Goal: Task Accomplishment & Management: Manage account settings

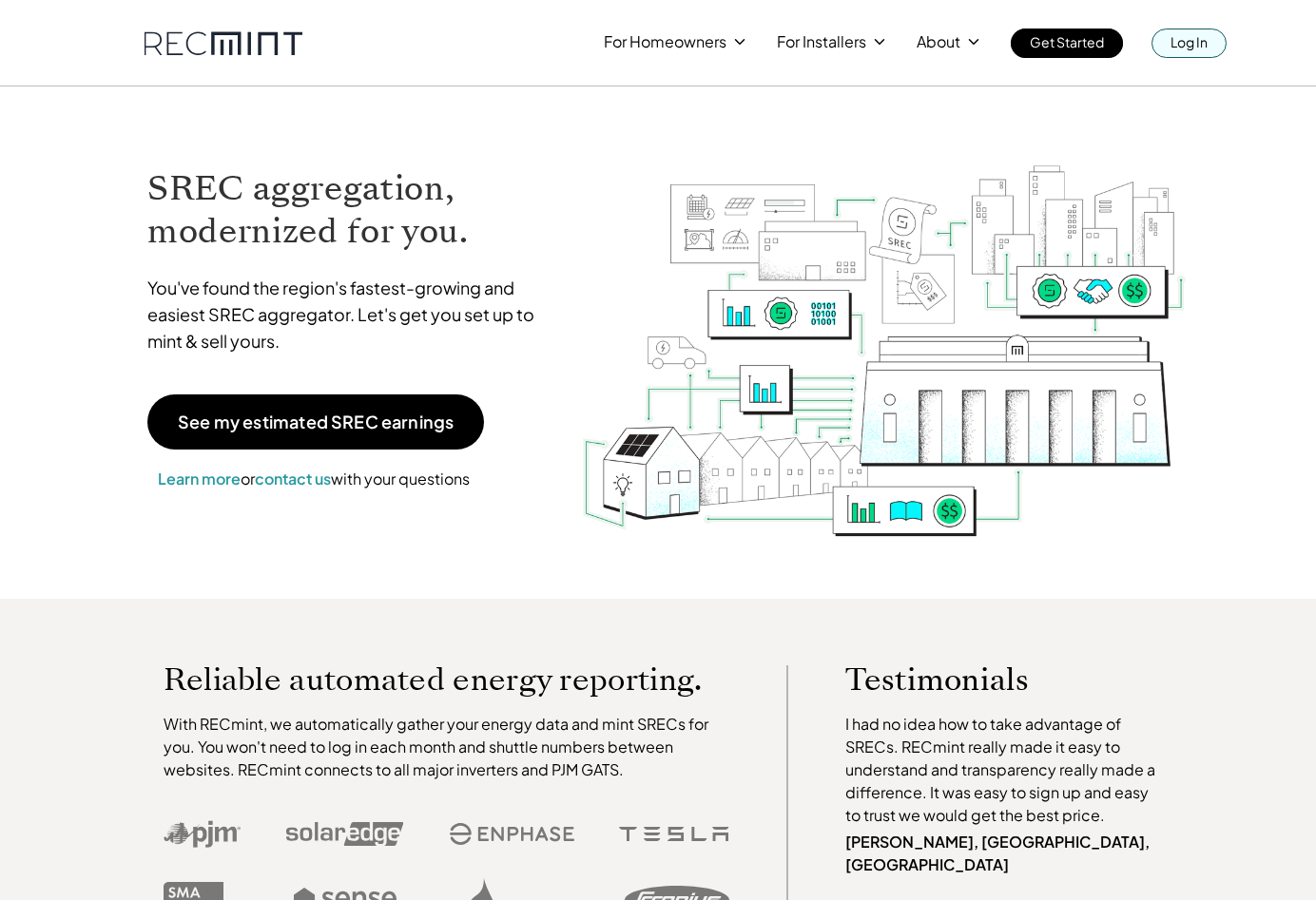
click at [1202, 46] on p "Log In" at bounding box center [1188, 42] width 37 height 27
click at [1165, 45] on link "Log In" at bounding box center [1189, 44] width 75 height 30
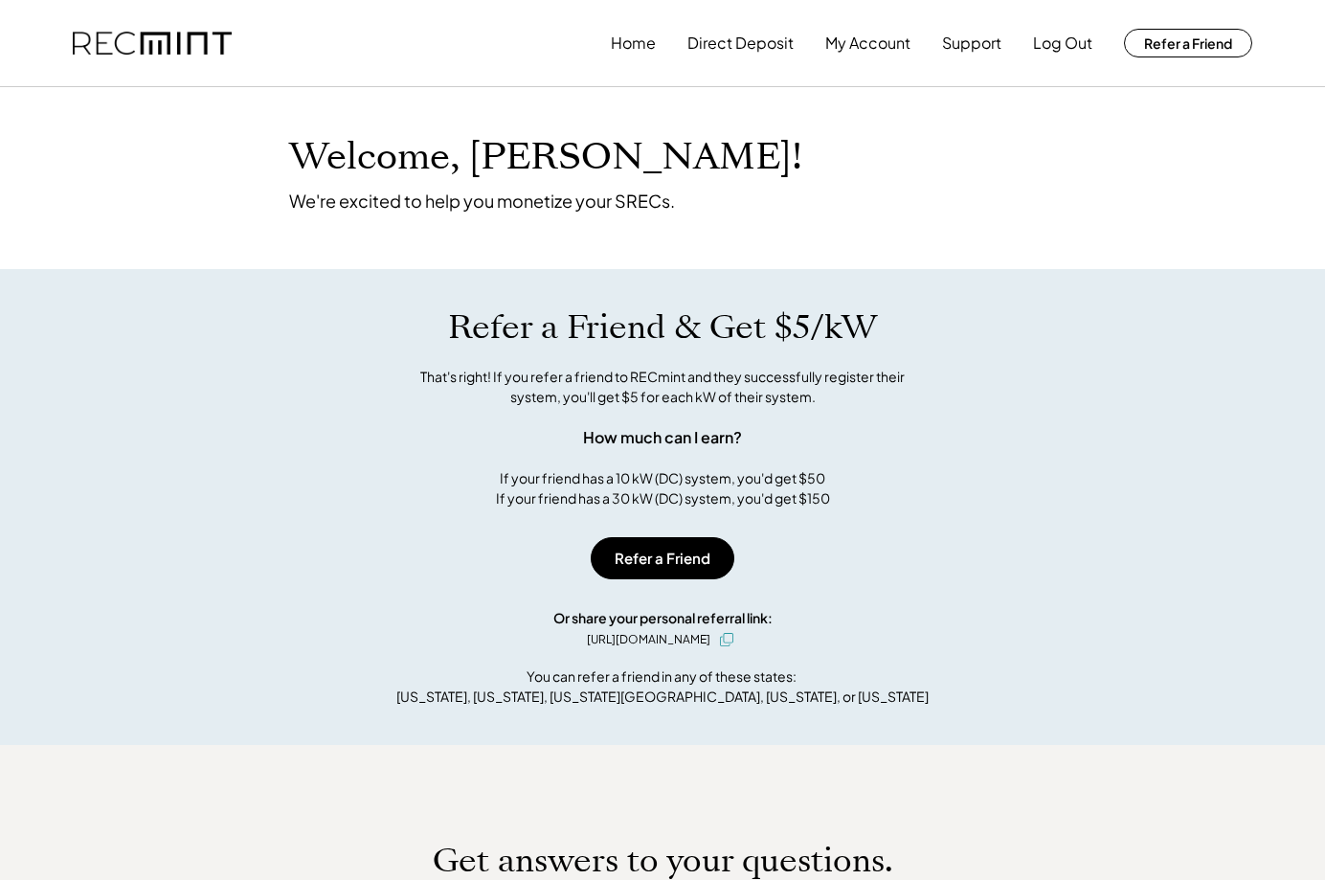
drag, startPoint x: 1063, startPoint y: 56, endPoint x: 831, endPoint y: 107, distance: 238.1
click at [856, 127] on div "Home Direct Deposit My Account Support Log Out Refer a Friend Welcome, Kathleen…" at bounding box center [662, 756] width 1325 height 1512
click at [858, 26] on button "My Account" at bounding box center [867, 43] width 85 height 38
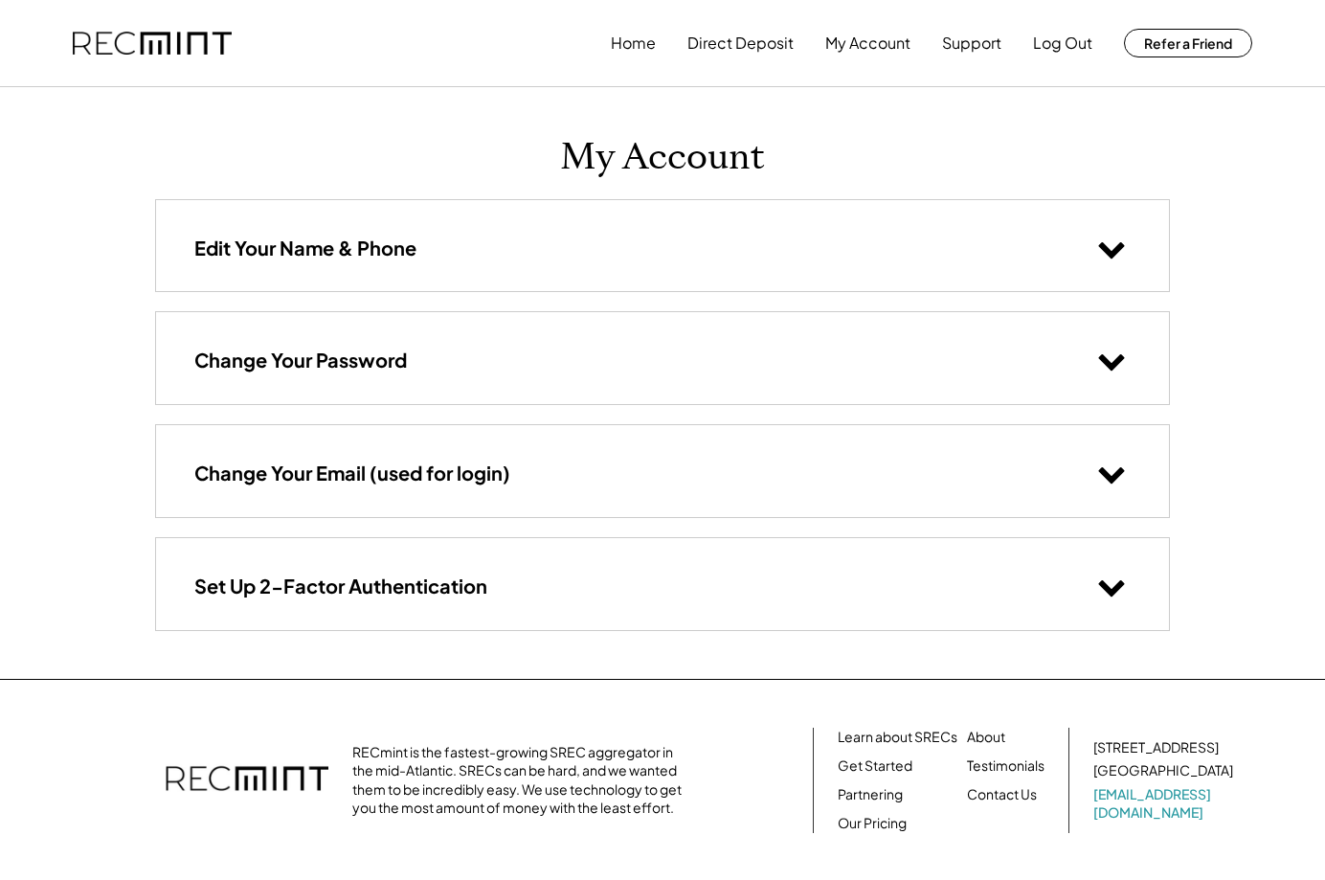
click at [411, 257] on h3 "Edit Your Name & Phone" at bounding box center [305, 247] width 222 height 25
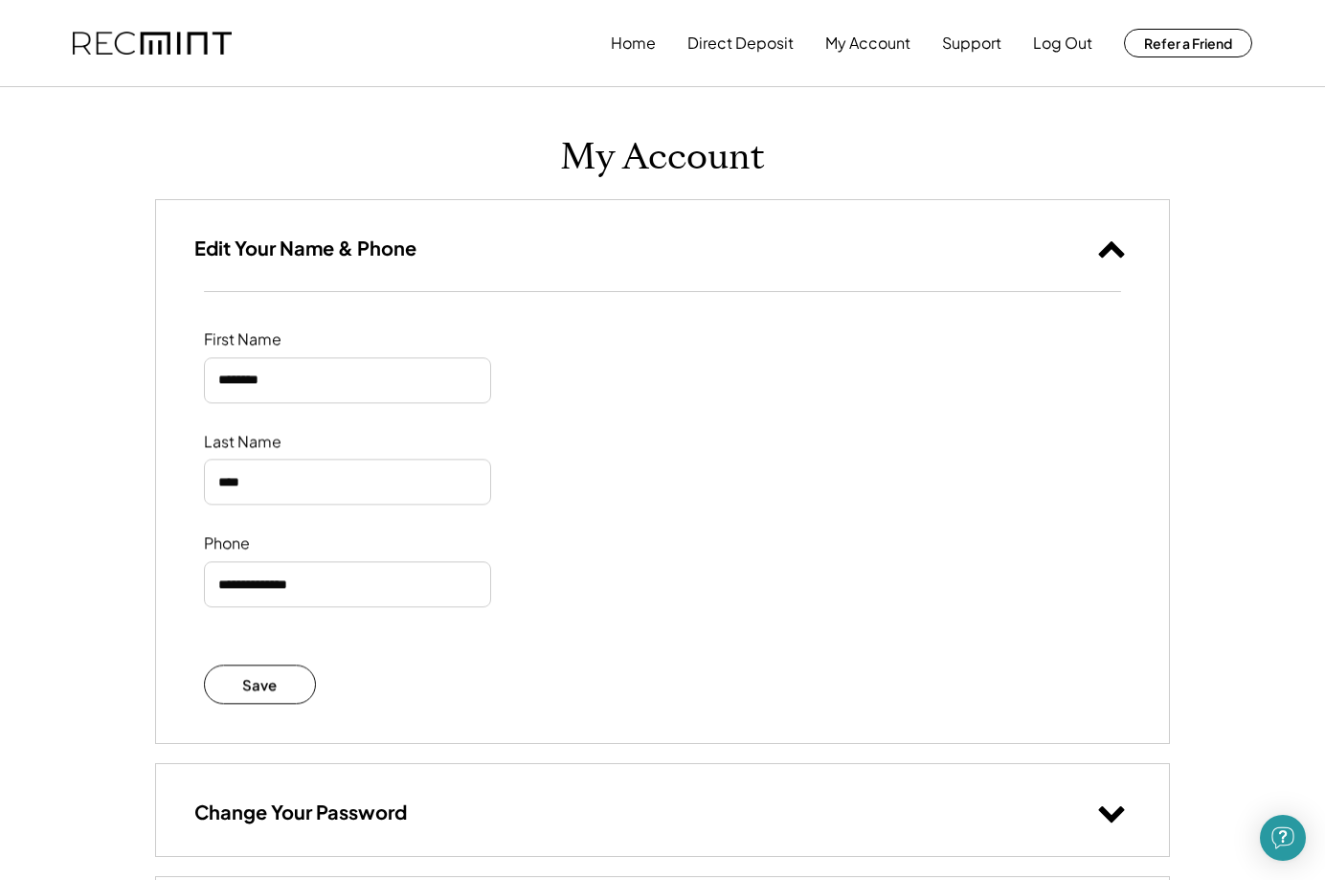
scroll to position [414, 0]
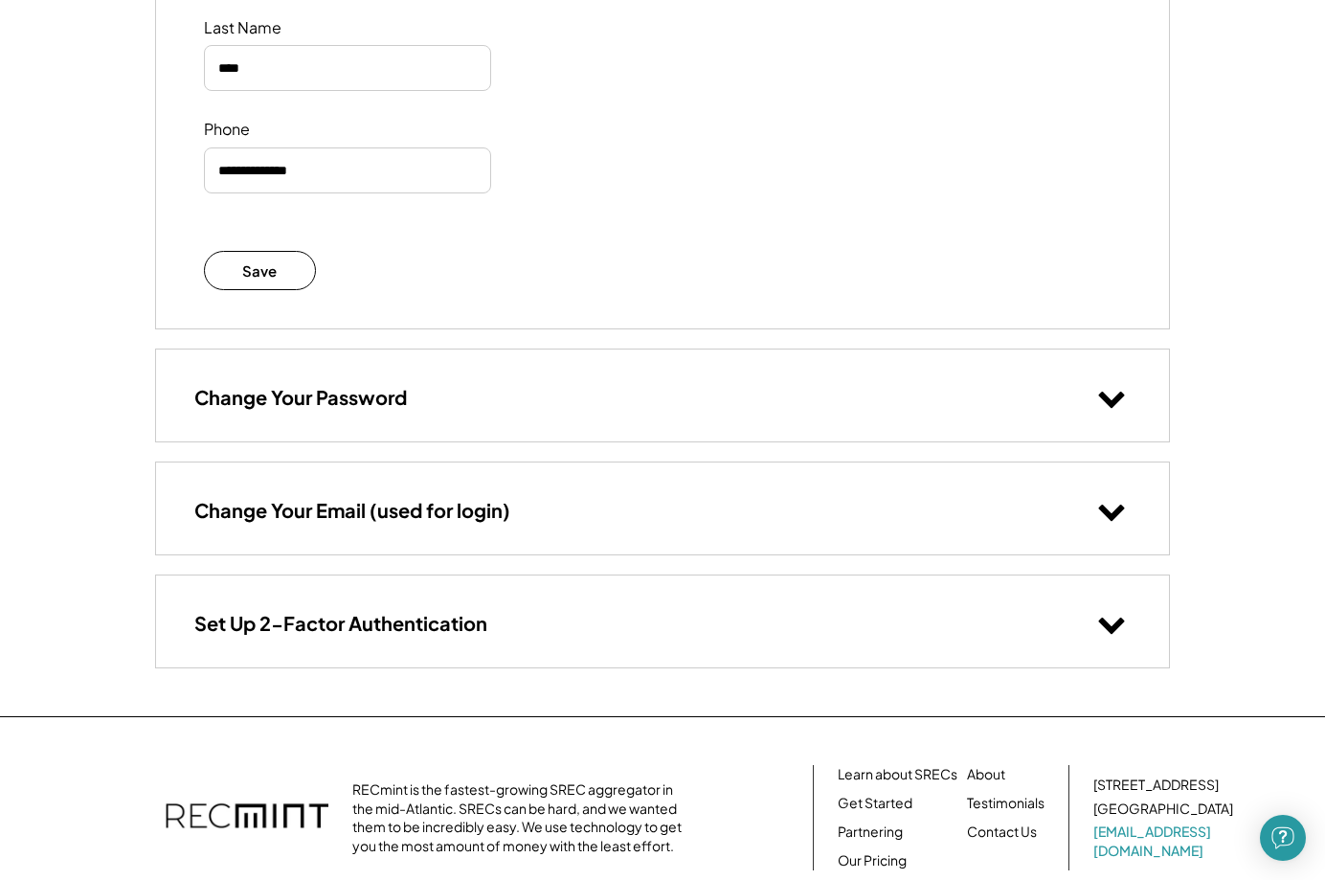
click at [375, 365] on div "Change Your Password" at bounding box center [662, 394] width 1013 height 91
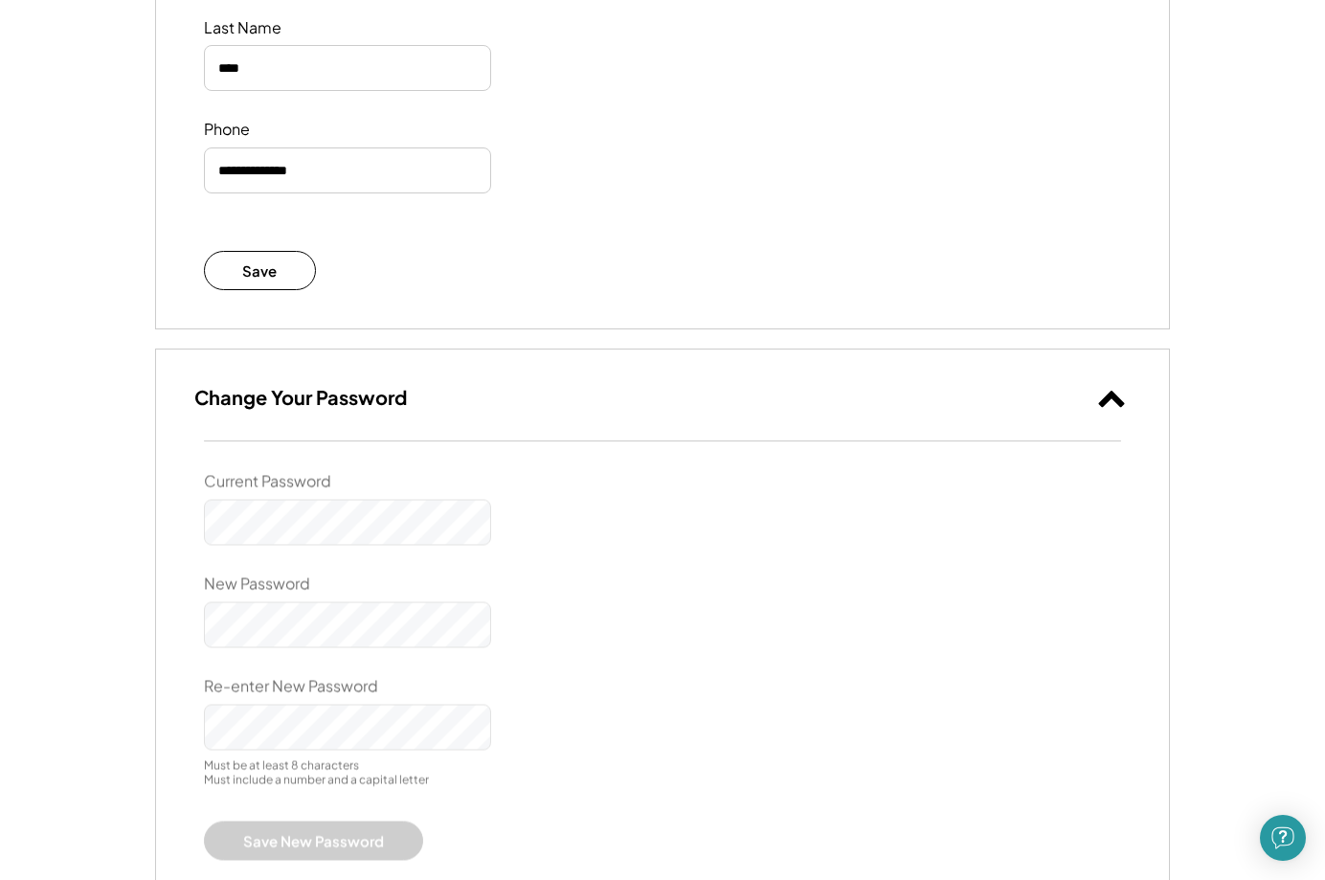
scroll to position [829, 0]
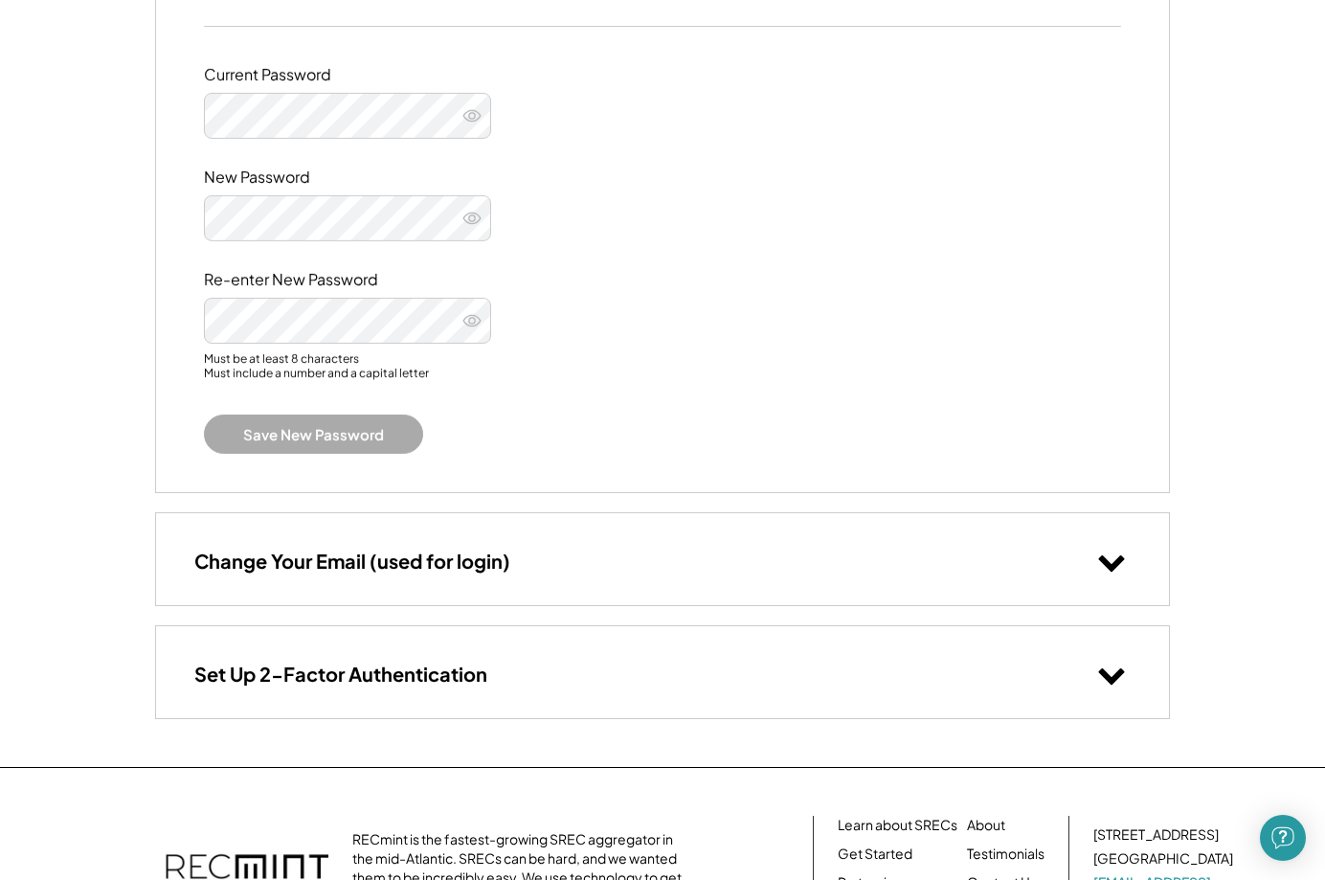
click at [396, 584] on div "Change Your Email (used for login)" at bounding box center [662, 558] width 1013 height 91
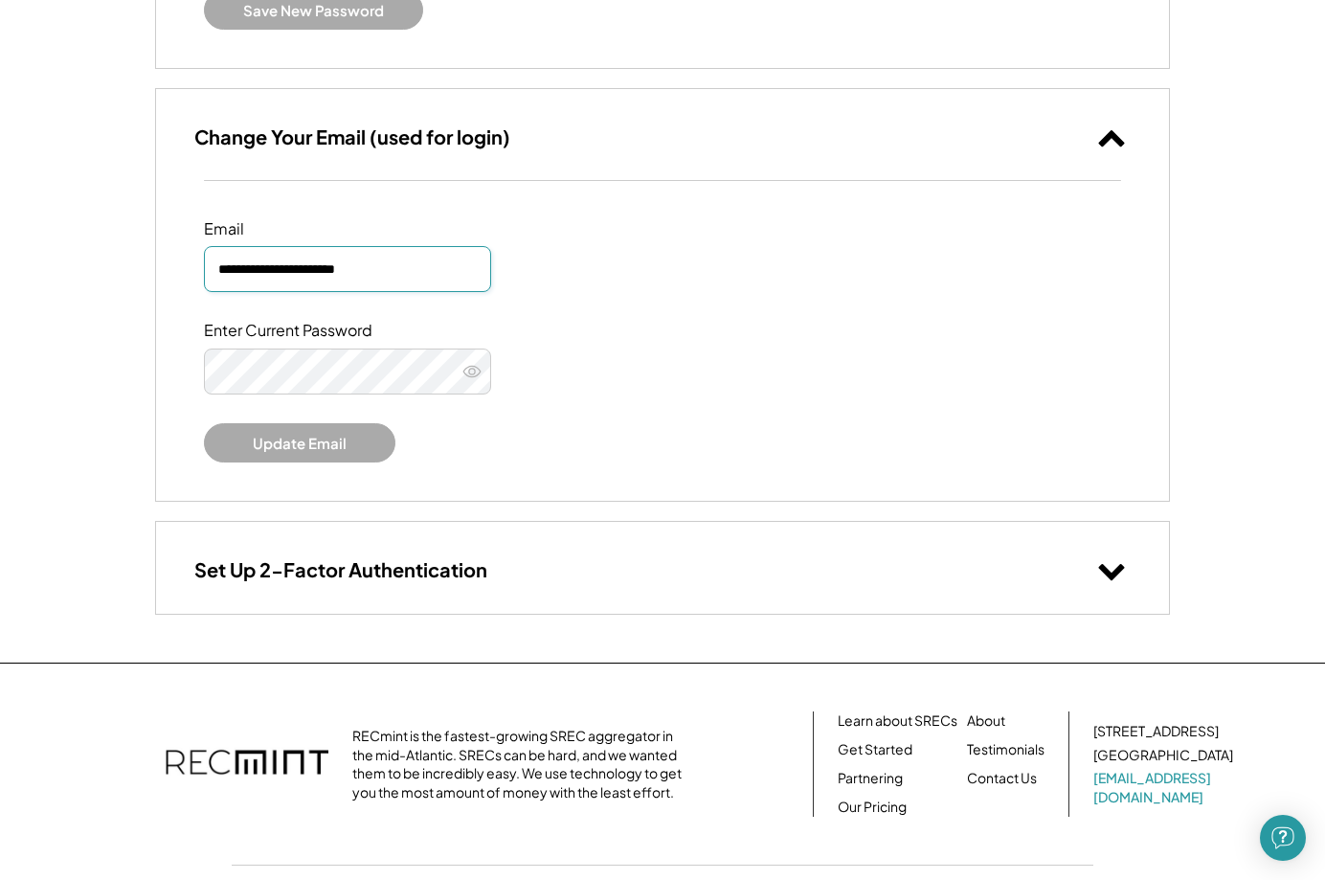
scroll to position [0, 0]
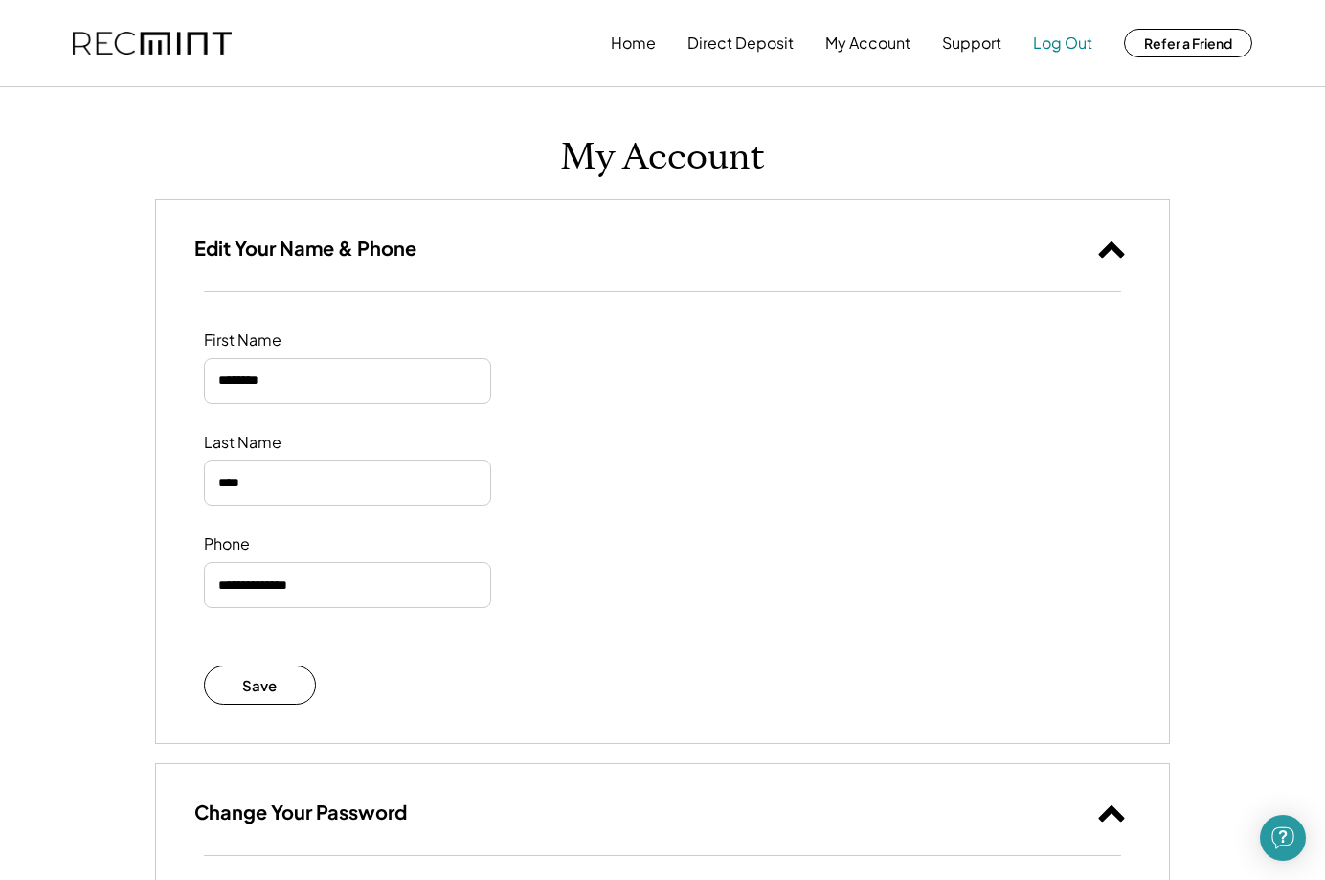
click at [1036, 41] on button "Log Out" at bounding box center [1062, 43] width 59 height 38
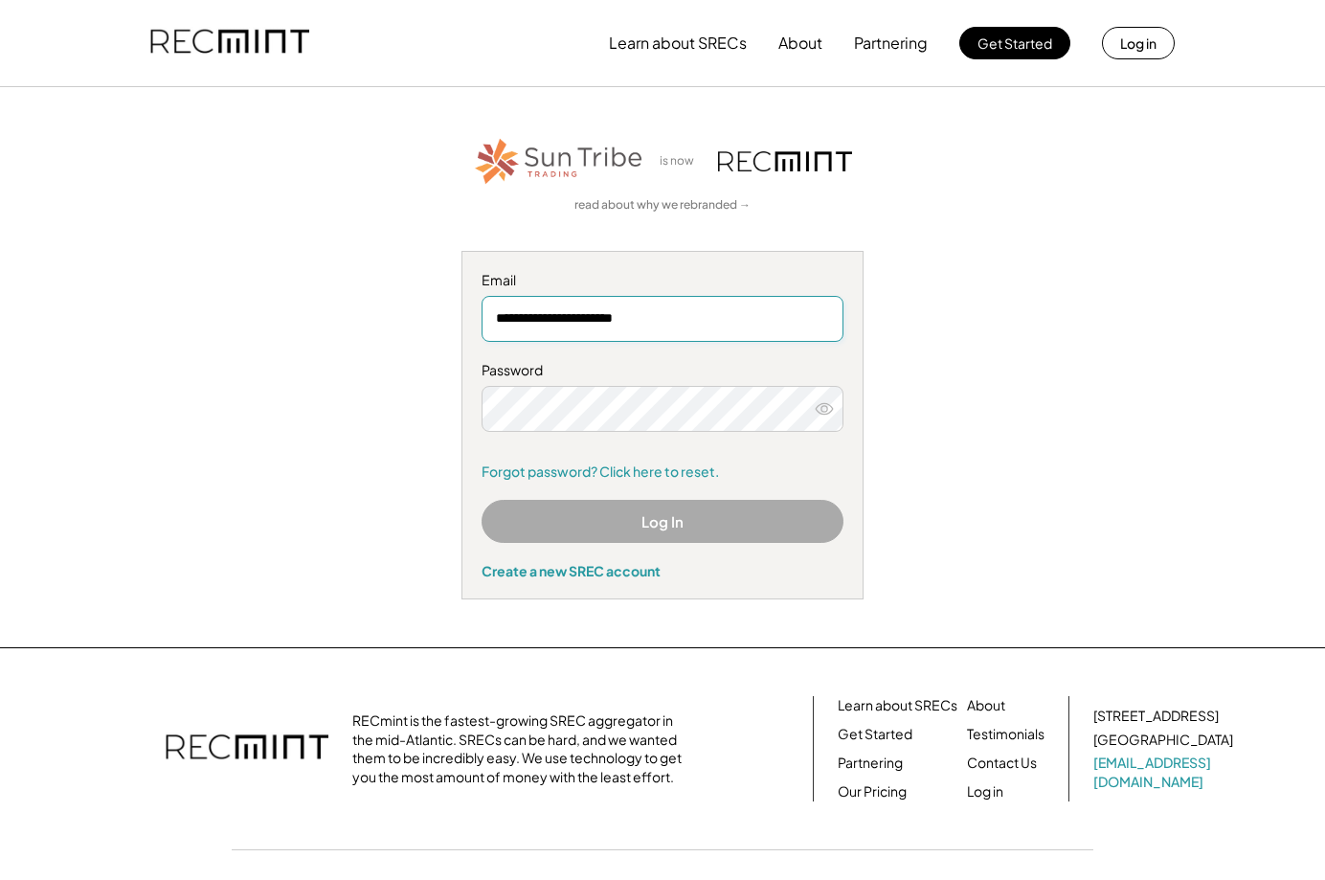
click at [599, 325] on input "**********" at bounding box center [662, 319] width 362 height 46
click at [715, 325] on input "email" at bounding box center [662, 319] width 362 height 46
type input "**********"
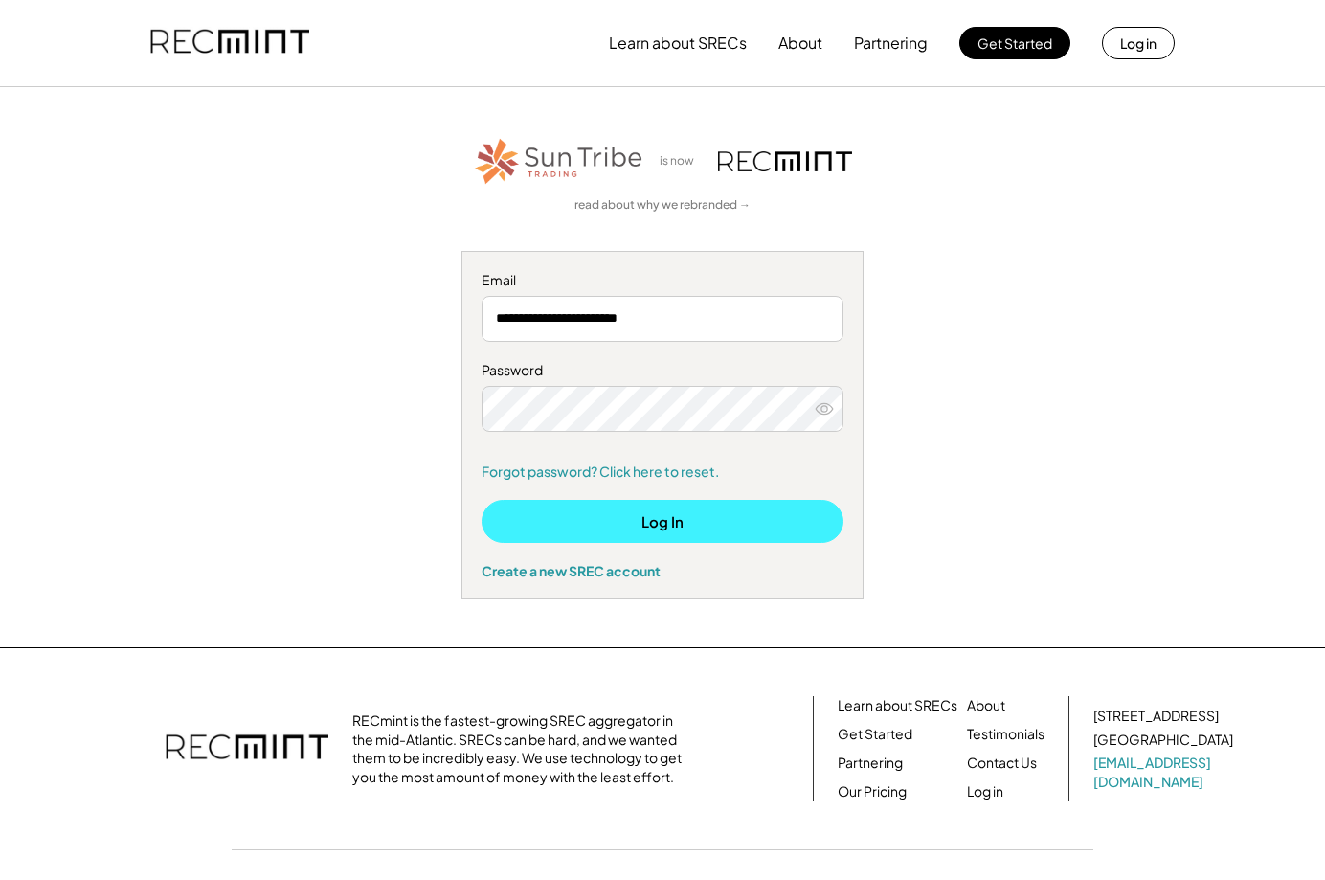
click at [609, 526] on button "Log In" at bounding box center [662, 521] width 362 height 43
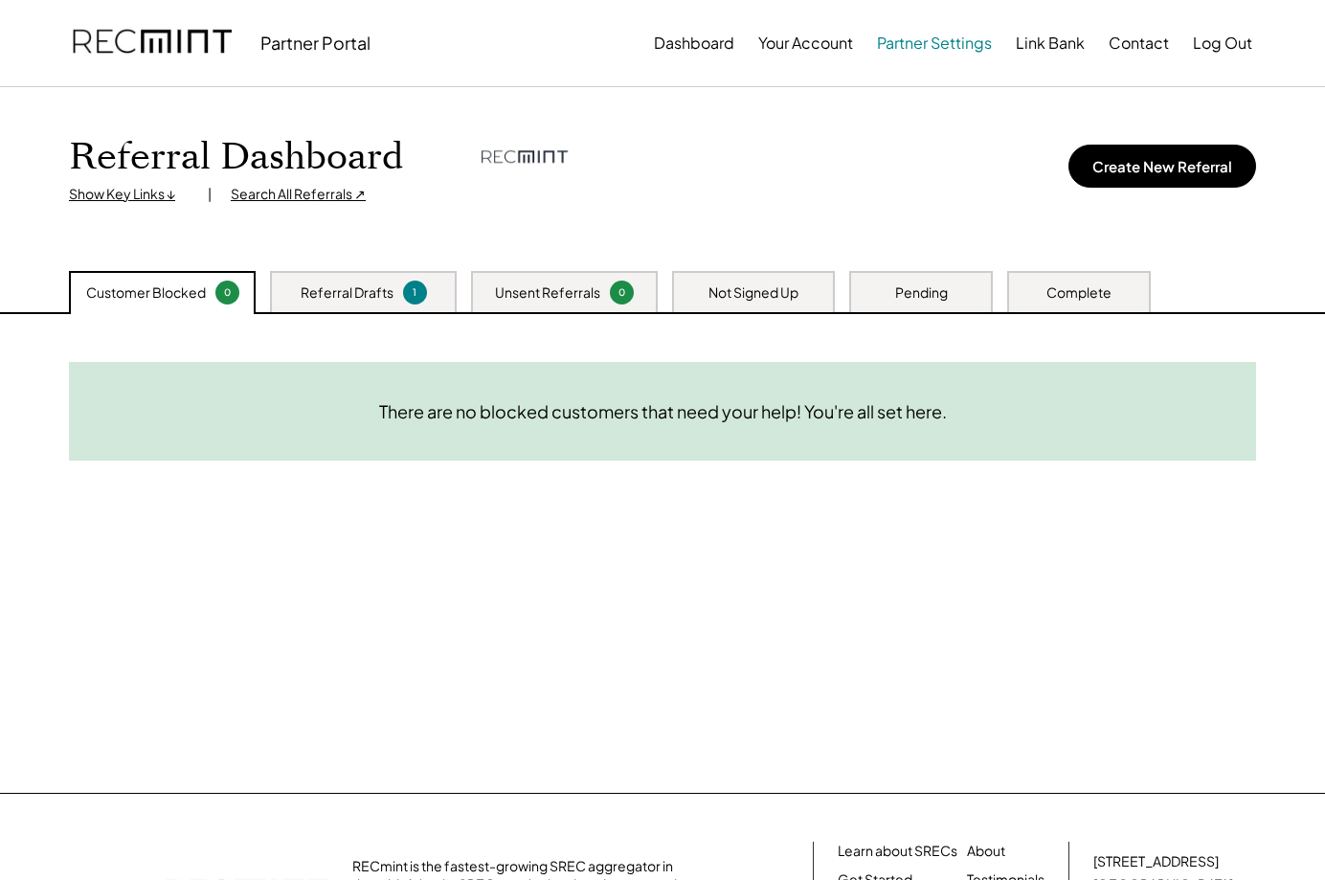
click at [1071, 46] on button "Link Bank" at bounding box center [1050, 43] width 69 height 38
click at [906, 50] on button "Partner Settings" at bounding box center [934, 43] width 115 height 38
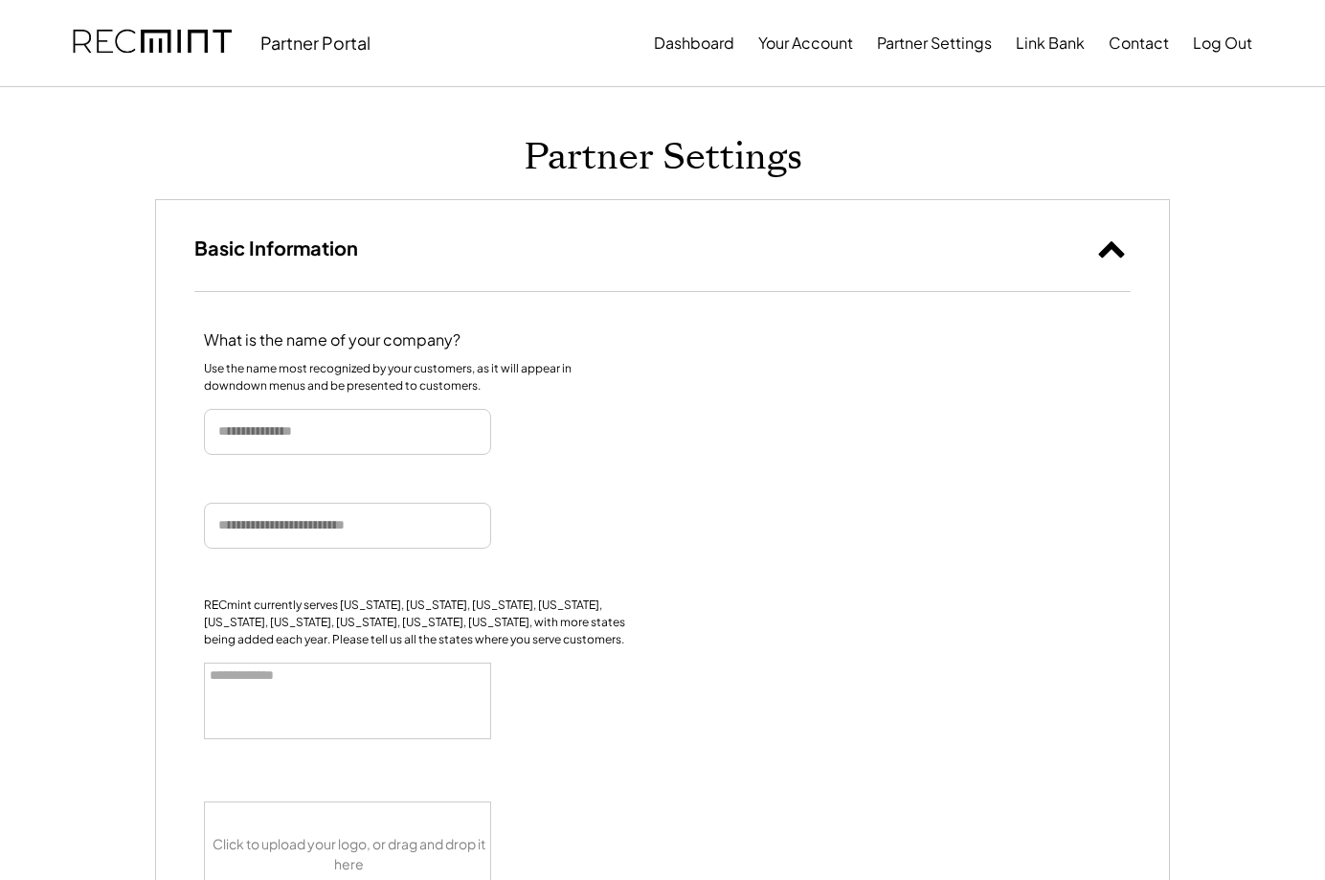
select select
type input "**********"
select select "**********"
